Goal: Information Seeking & Learning: Learn about a topic

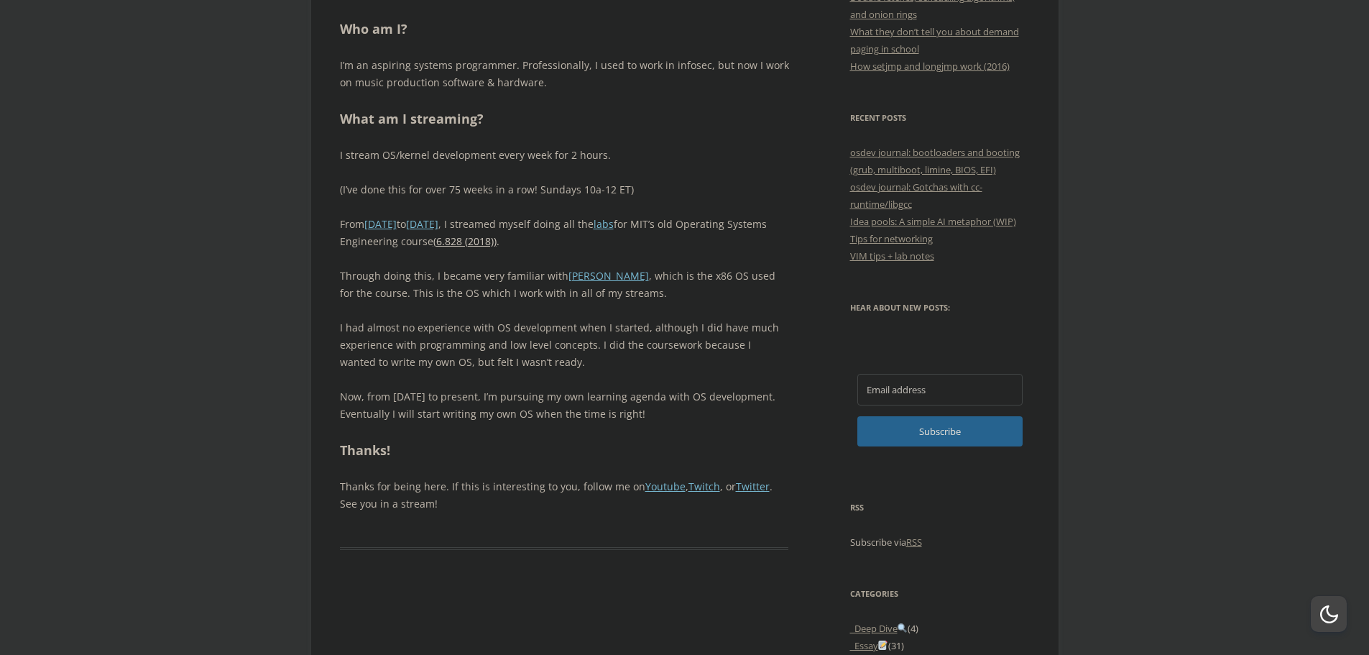
scroll to position [1006, 0]
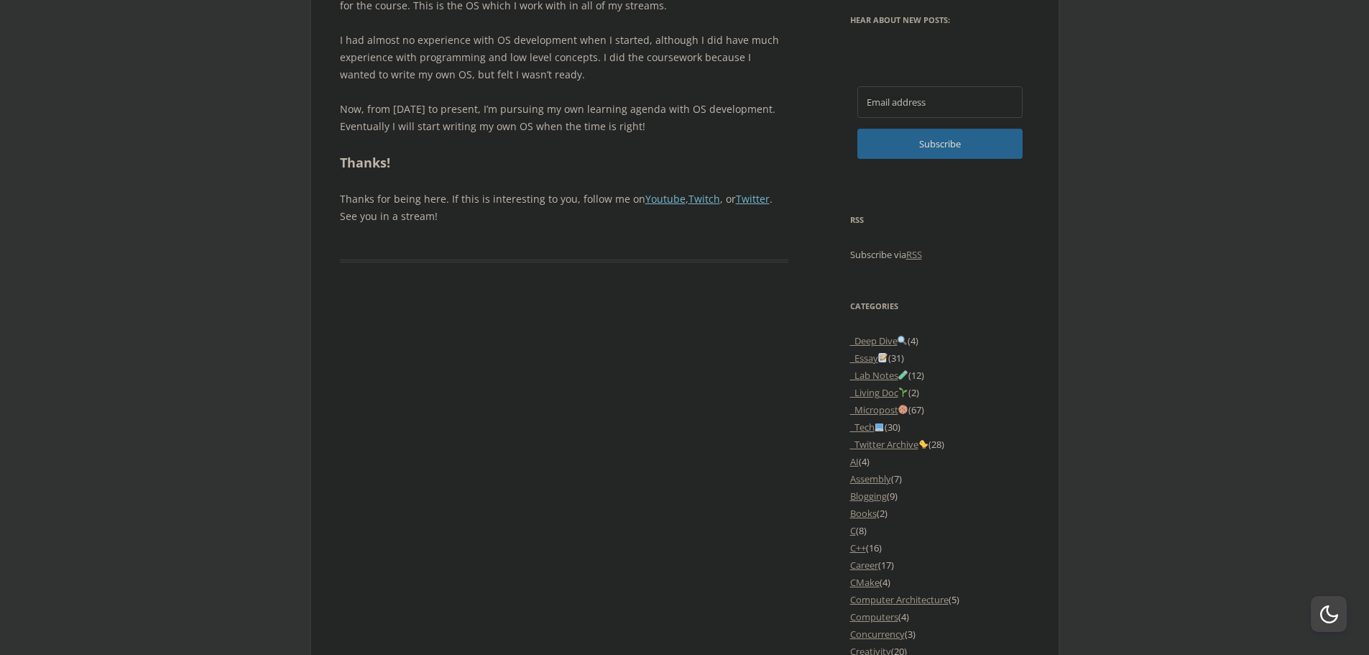
click at [897, 479] on li "Assembly (7)" at bounding box center [940, 478] width 180 height 17
click at [889, 481] on link "Assembly" at bounding box center [870, 478] width 41 height 13
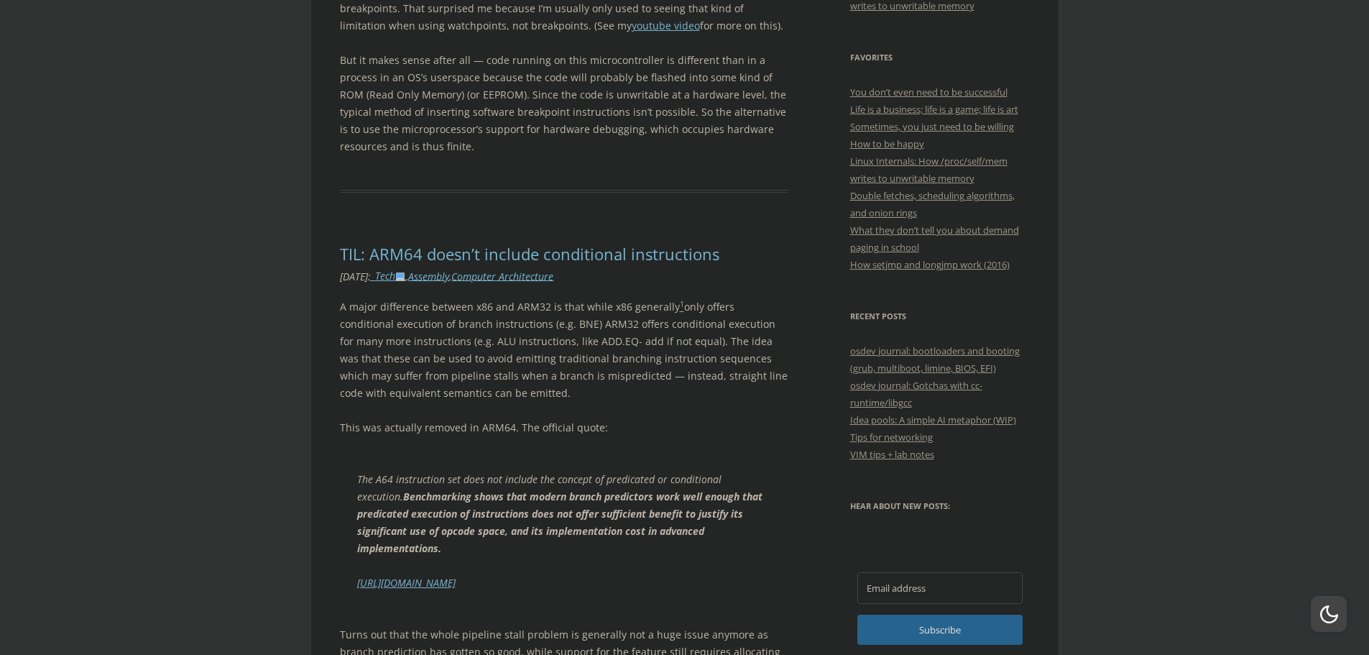
scroll to position [575, 0]
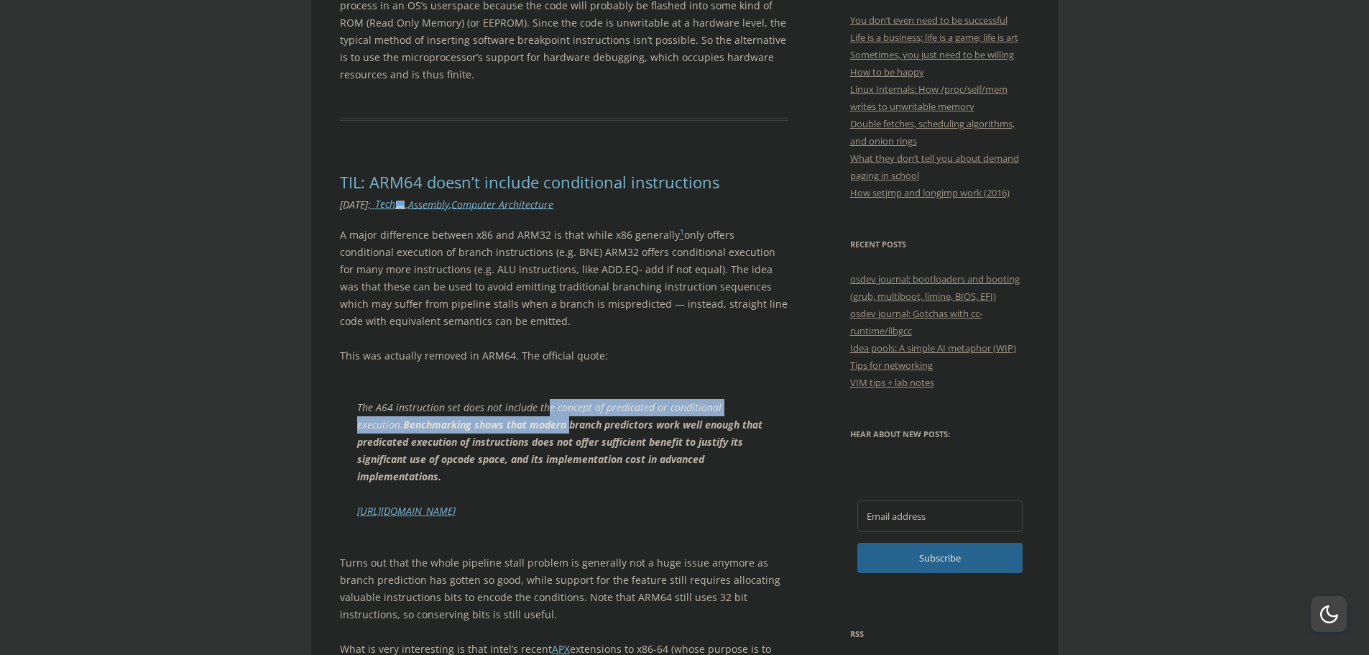
drag, startPoint x: 547, startPoint y: 396, endPoint x: 571, endPoint y: 427, distance: 39.0
click at [571, 427] on blockquote "The A64 instruction set does not include the concept of predicated or condition…" at bounding box center [564, 459] width 449 height 155
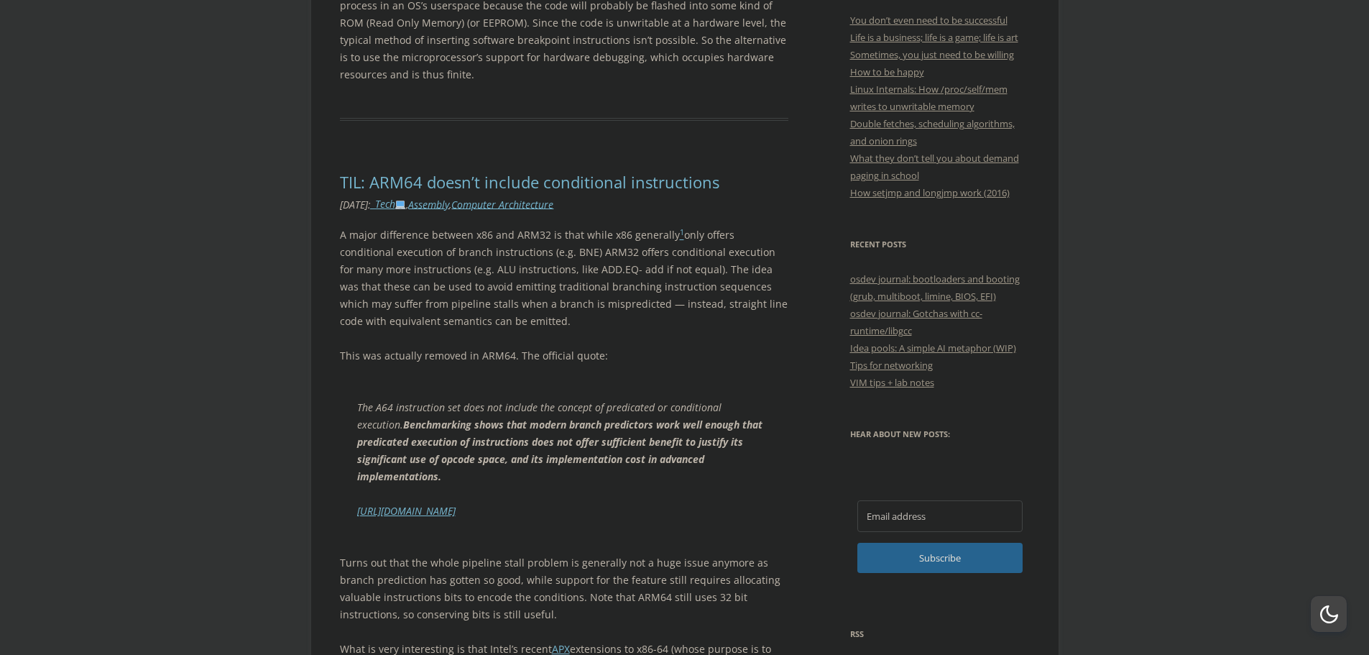
click at [526, 406] on p "The A64 instruction set does not include the concept of predicated or condition…" at bounding box center [564, 442] width 415 height 86
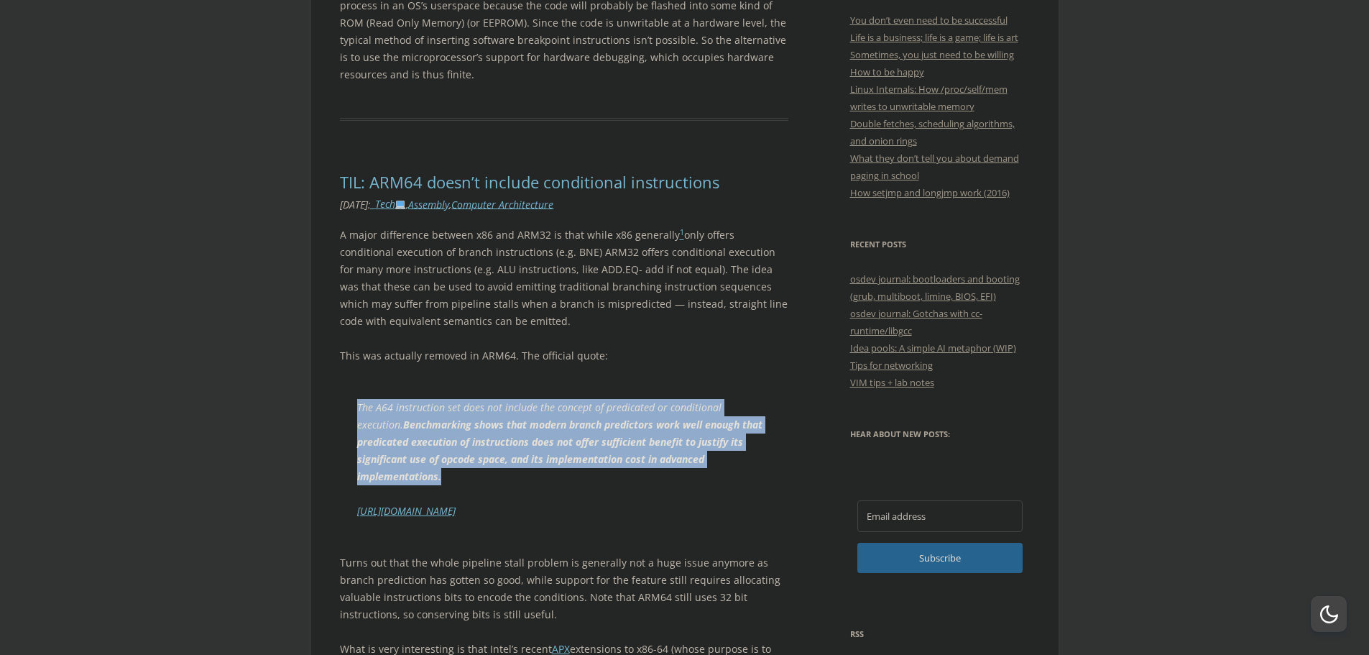
click at [526, 406] on p "The A64 instruction set does not include the concept of predicated or condition…" at bounding box center [564, 442] width 415 height 86
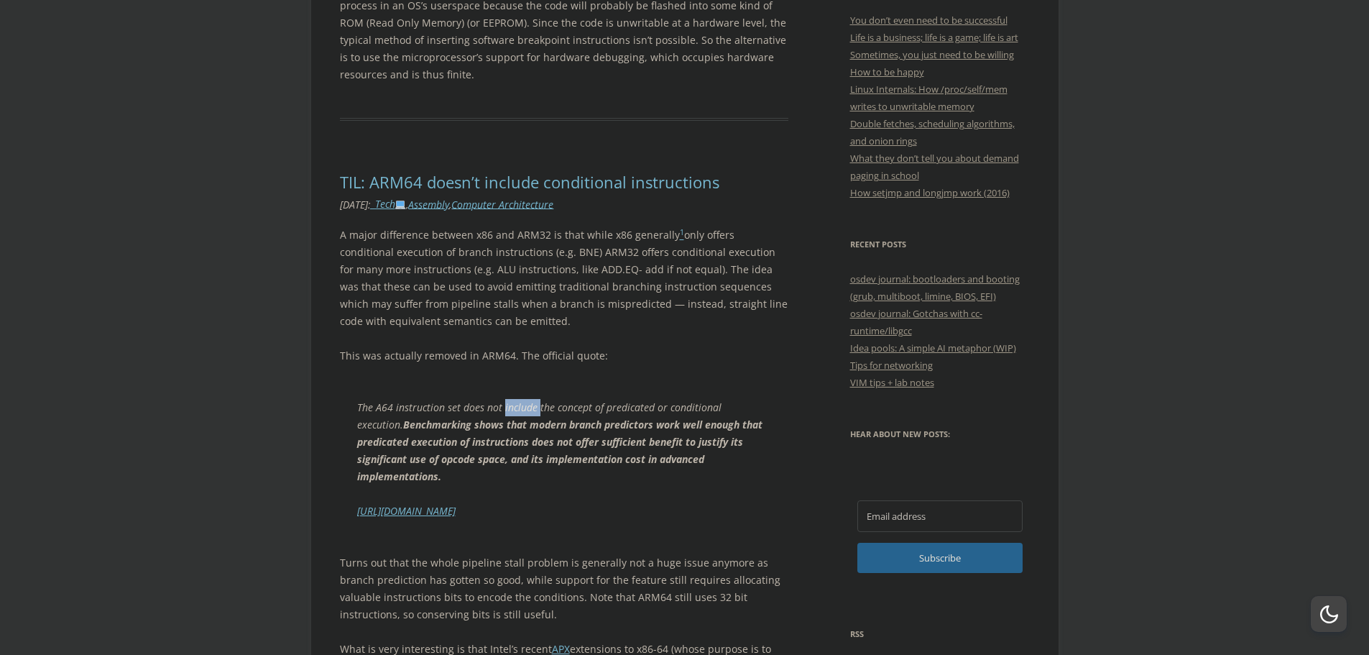
click at [526, 406] on p "The A64 instruction set does not include the concept of predicated or condition…" at bounding box center [564, 442] width 415 height 86
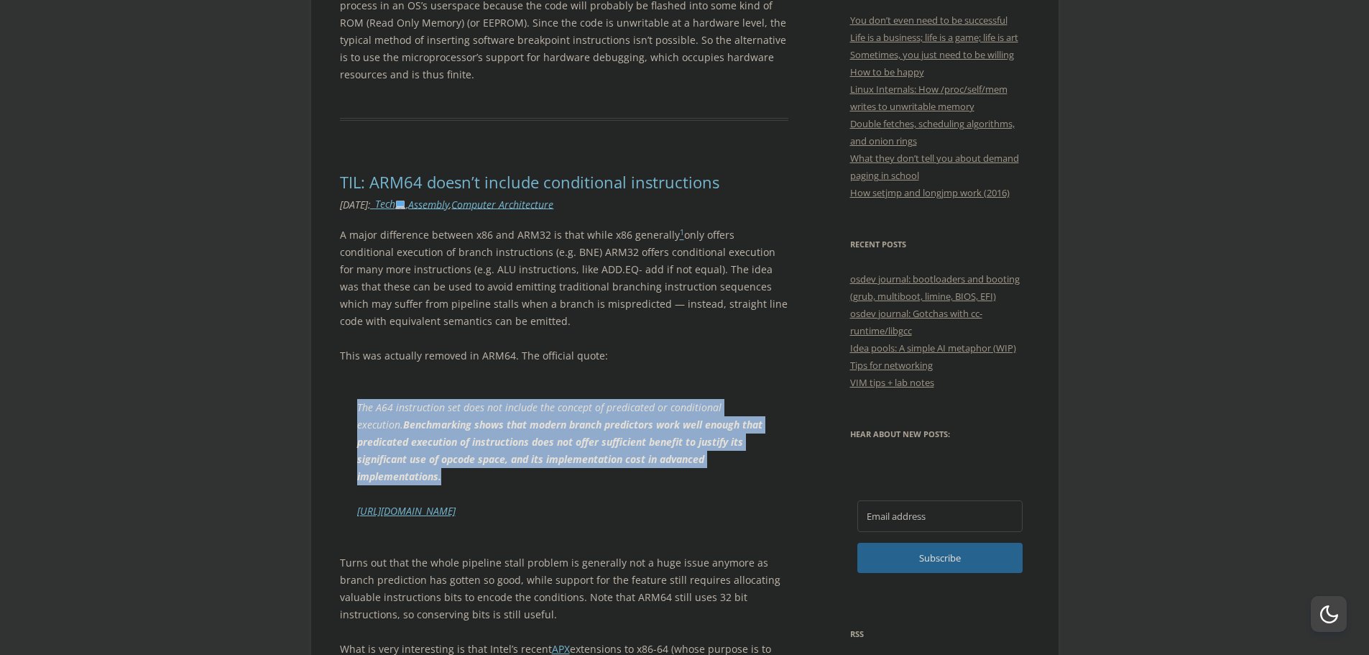
click at [526, 406] on p "The A64 instruction set does not include the concept of predicated or condition…" at bounding box center [564, 442] width 415 height 86
click at [528, 408] on p "The A64 instruction set does not include the concept of predicated or condition…" at bounding box center [564, 442] width 415 height 86
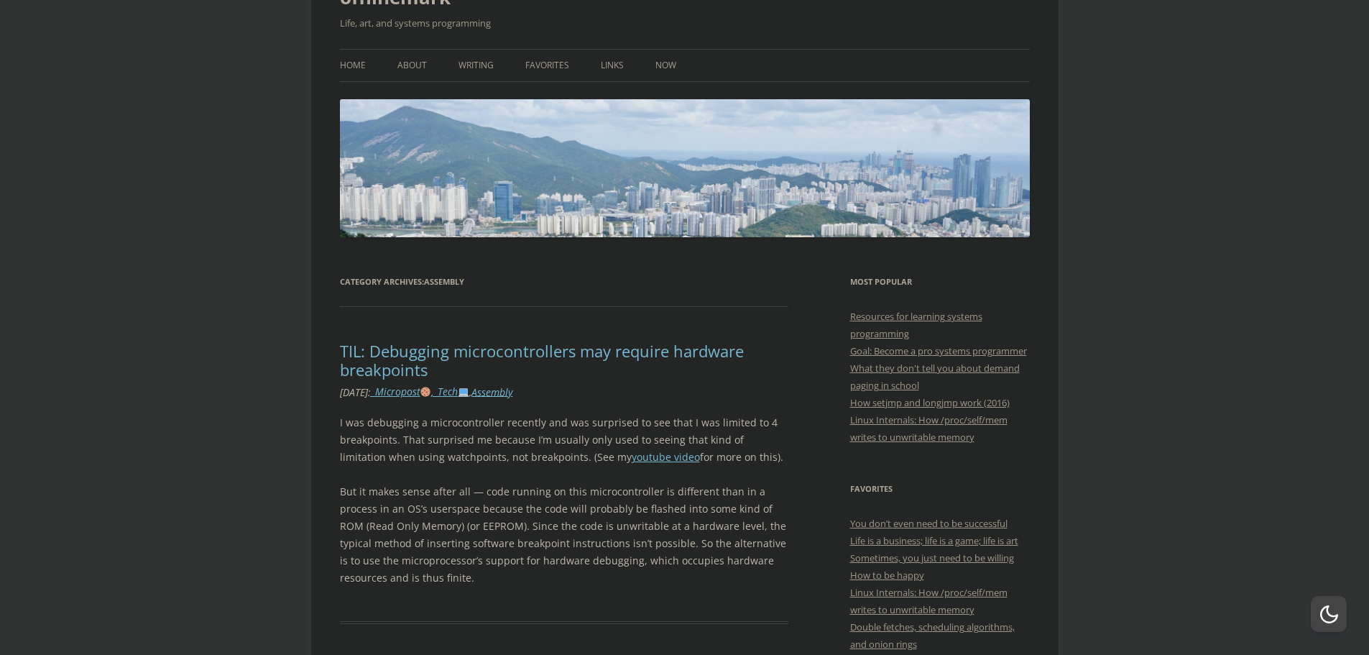
scroll to position [0, 0]
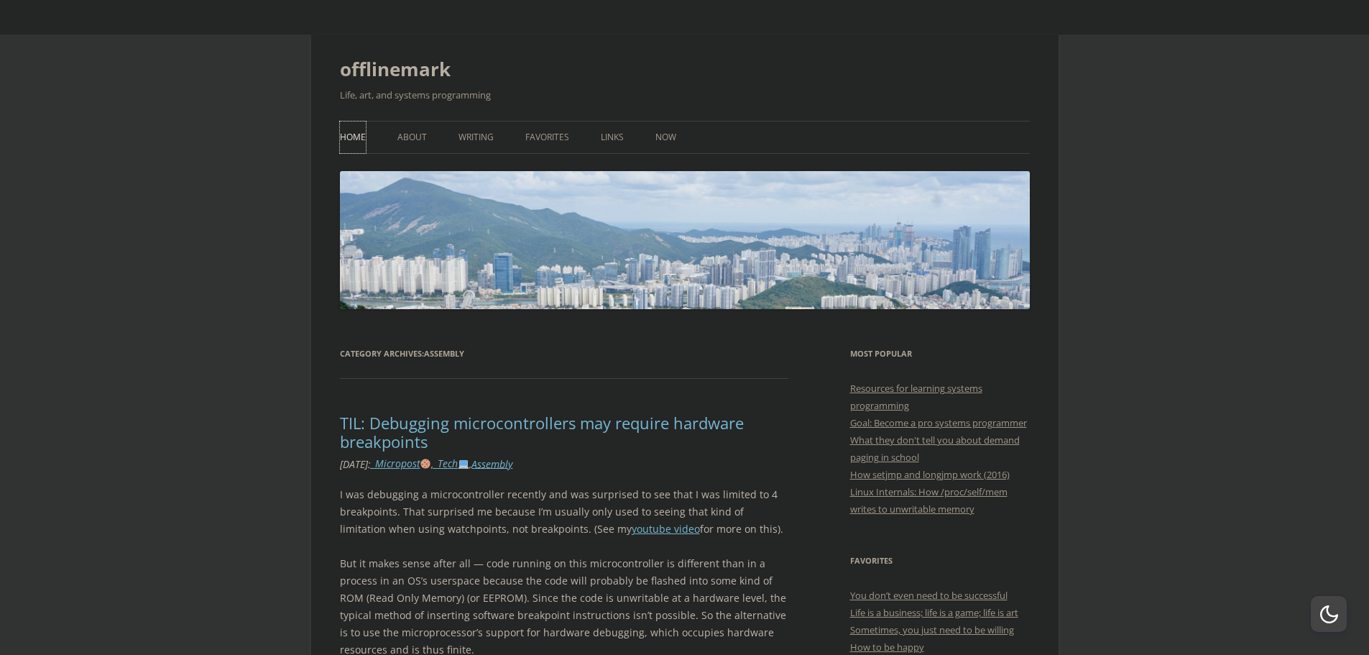
click at [354, 139] on link "Home" at bounding box center [353, 137] width 26 height 32
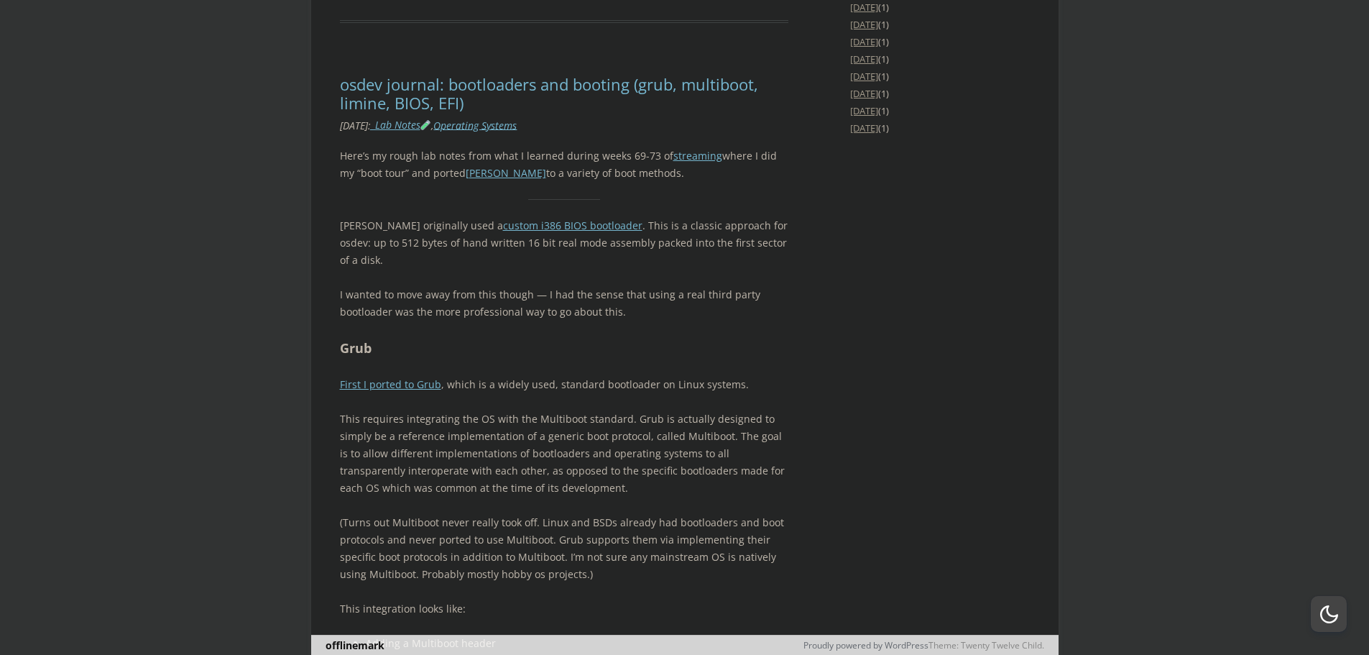
scroll to position [3379, 0]
